Goal: Information Seeking & Learning: Learn about a topic

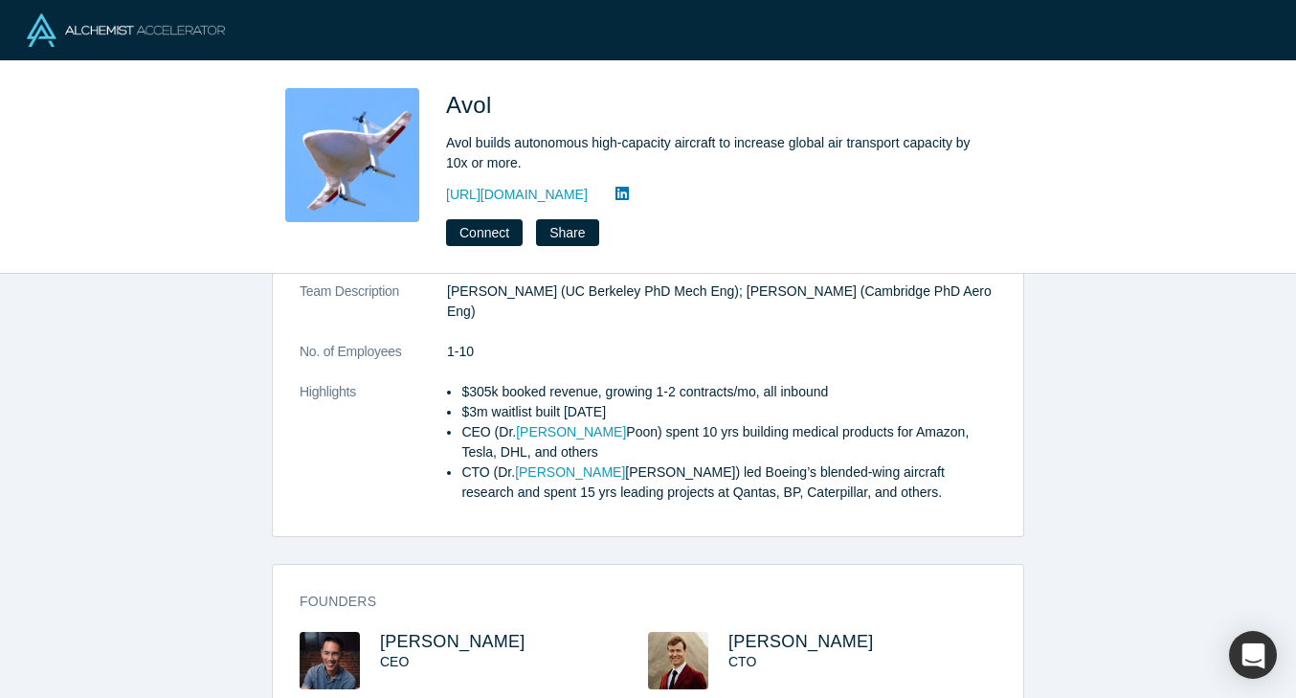
scroll to position [595, 0]
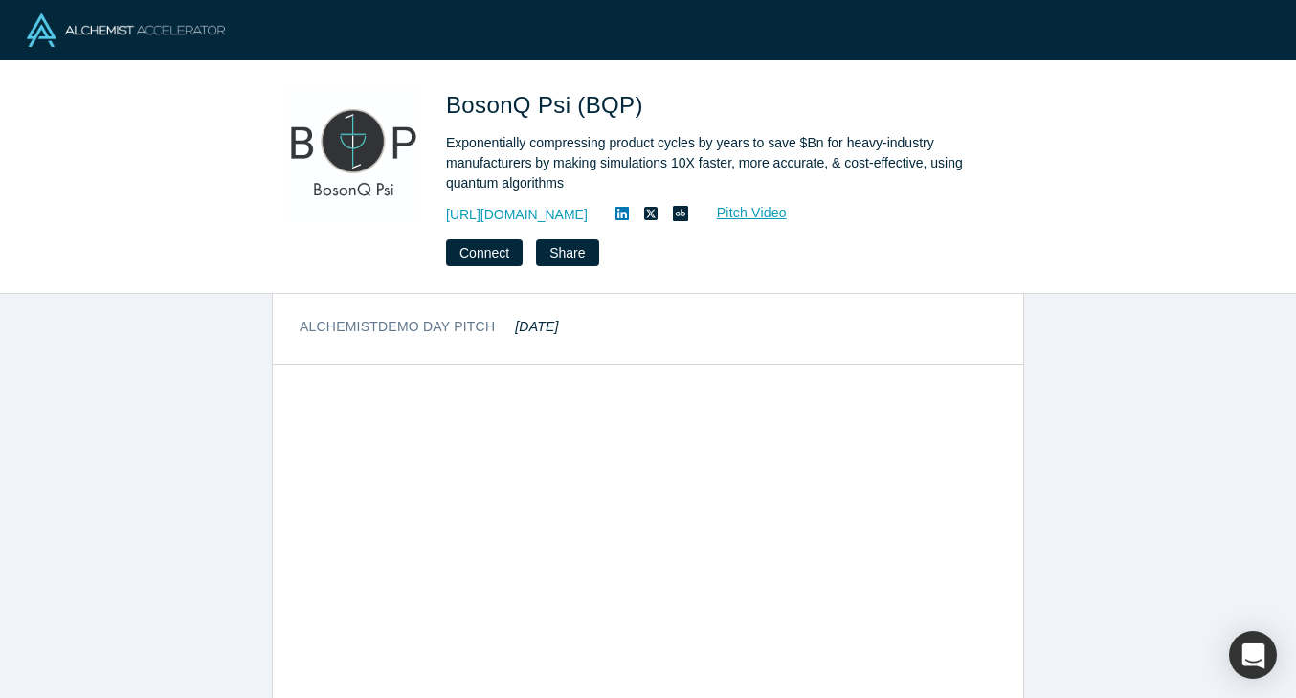
scroll to position [1099, 0]
